Goal: Check status: Check status

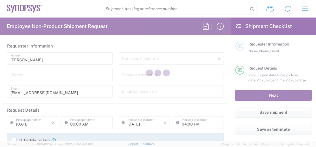
type input "Department"
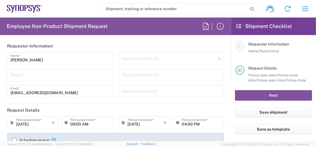
type input "Delivered at Place"
type input "US01, SG, MSIP2, R&D 510464"
type input "[GEOGRAPHIC_DATA]"
type input "[US_STATE]"
type input "United States"
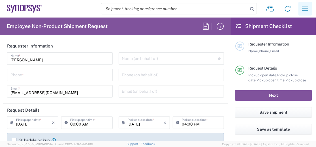
click at [304, 10] on icon "button" at bounding box center [305, 8] width 9 height 9
type input "Hillsboro US03"
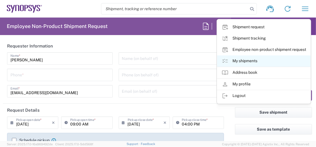
click at [245, 60] on link "My shipments" at bounding box center [264, 61] width 94 height 11
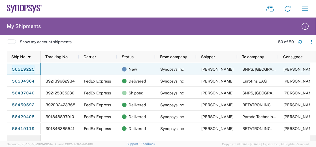
click at [31, 69] on link "56519225" at bounding box center [23, 69] width 23 height 9
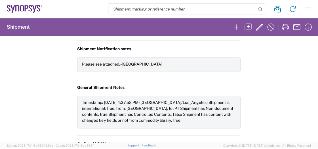
scroll to position [484, 0]
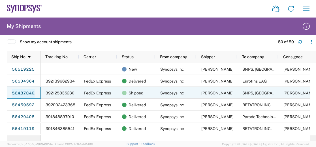
click at [27, 93] on link "56487040" at bounding box center [23, 93] width 23 height 9
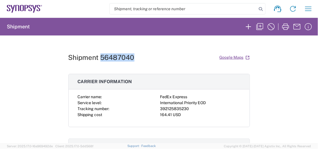
drag, startPoint x: 98, startPoint y: 55, endPoint x: 133, endPoint y: 55, distance: 35.1
click at [133, 55] on div "Shipment 56487040 Google Maps" at bounding box center [158, 57] width 181 height 10
copy h1 "56487040"
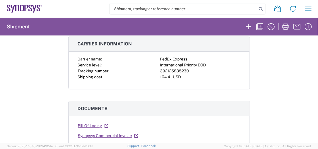
scroll to position [75, 0]
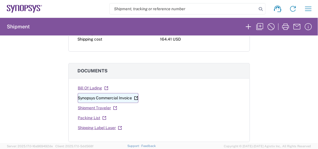
click at [99, 98] on link "Synopsys Commercial Invoice" at bounding box center [108, 98] width 61 height 10
